Goal: Task Accomplishment & Management: Use online tool/utility

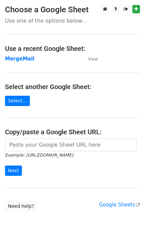
click at [19, 62] on td "MergeMail" at bounding box center [43, 59] width 76 height 8
click at [20, 61] on strong "MergeMail" at bounding box center [20, 59] width 30 height 6
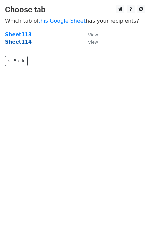
click at [17, 42] on strong "Sheet114" at bounding box center [18, 42] width 27 height 6
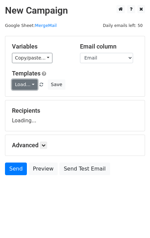
click at [23, 86] on link "Load..." at bounding box center [25, 84] width 26 height 10
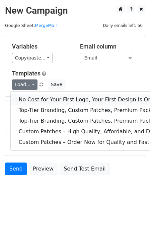
click at [35, 96] on link "No Cost for Your First Logo, Your First Design Is On Us!" at bounding box center [108, 99] width 194 height 11
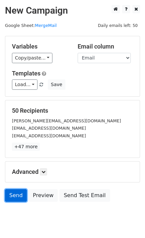
click at [12, 197] on link "Send" at bounding box center [16, 195] width 22 height 13
